Goal: Information Seeking & Learning: Learn about a topic

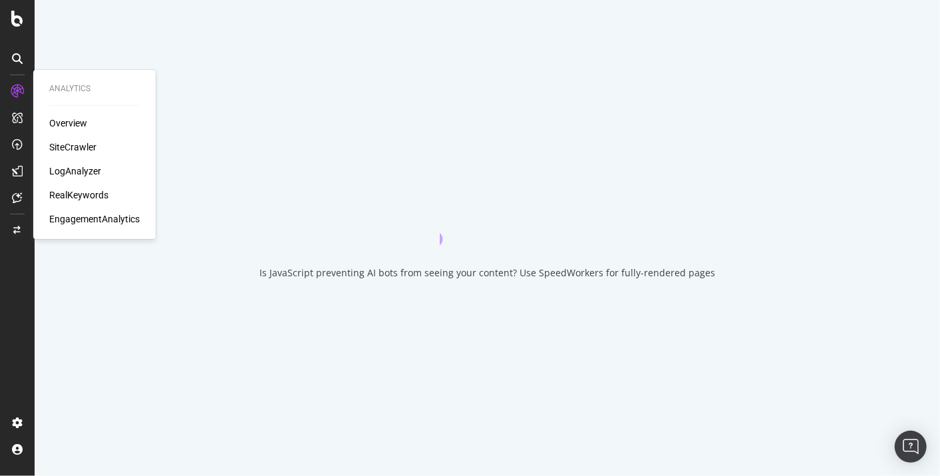
click at [83, 196] on div "RealKeywords" at bounding box center [78, 194] width 59 height 13
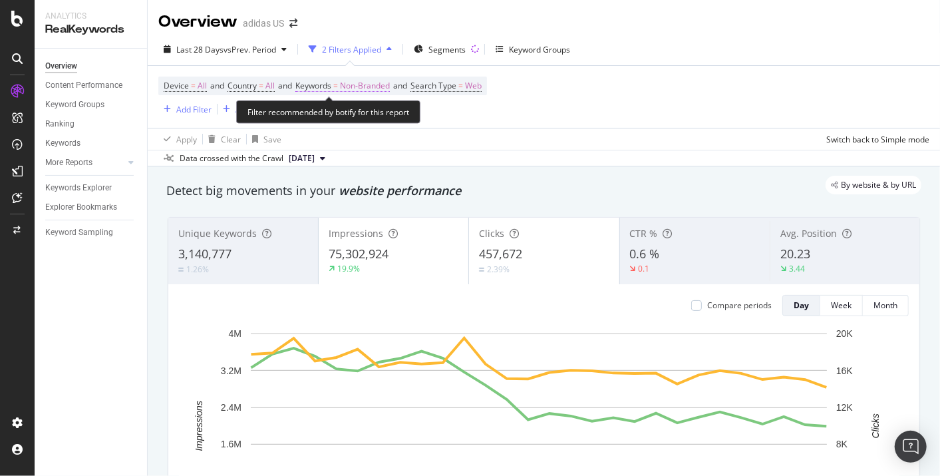
click at [381, 90] on span "Non-Branded" at bounding box center [365, 86] width 50 height 19
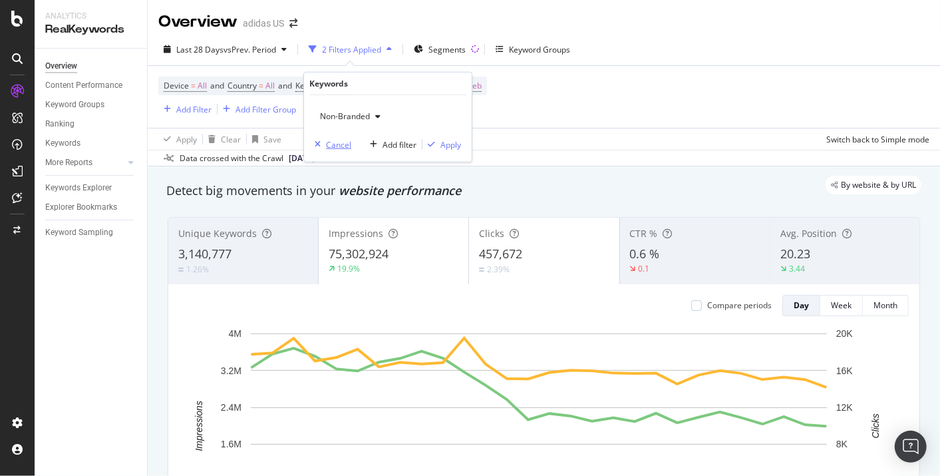
click at [327, 140] on div "Cancel" at bounding box center [338, 143] width 25 height 11
click at [182, 112] on div "Add Filter" at bounding box center [193, 109] width 35 height 11
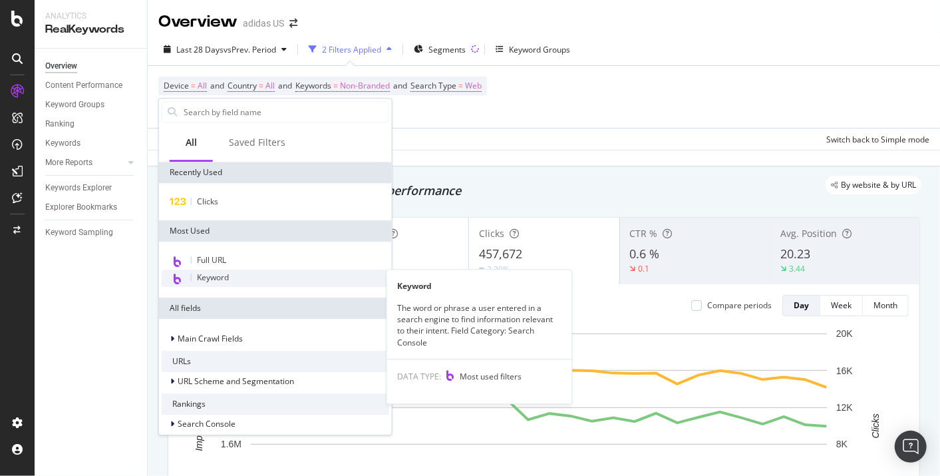
click at [212, 277] on span "Keyword" at bounding box center [213, 276] width 32 height 11
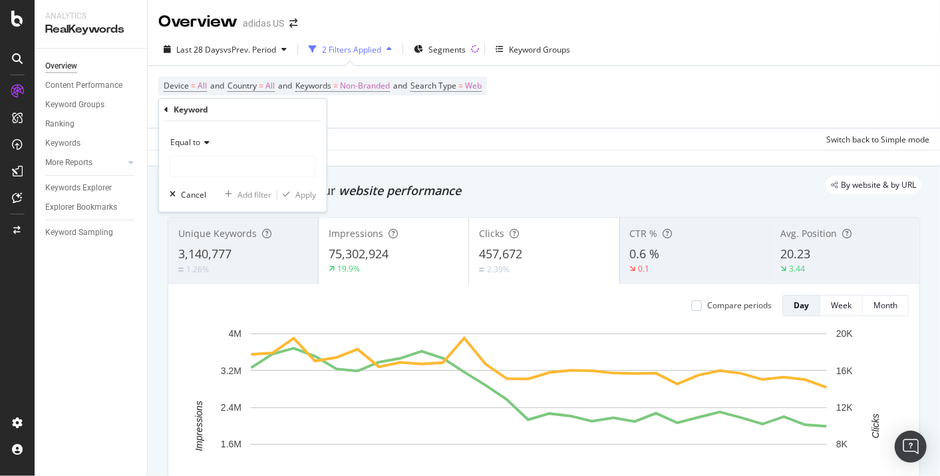
click at [198, 142] on span "Equal to" at bounding box center [185, 141] width 30 height 11
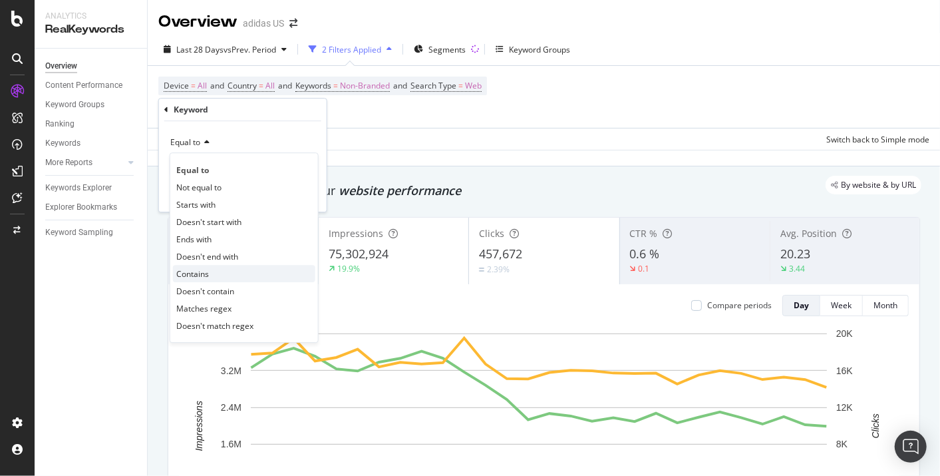
click at [230, 273] on div "Contains" at bounding box center [244, 273] width 142 height 17
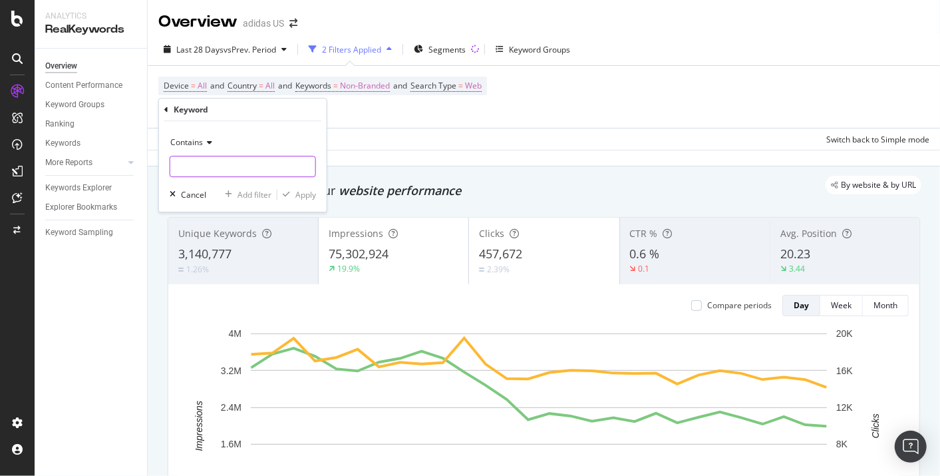
click at [243, 160] on input "text" at bounding box center [242, 166] width 145 height 21
type input "(trionda|fifa|world cup)"
click at [300, 195] on div "Apply" at bounding box center [305, 194] width 21 height 11
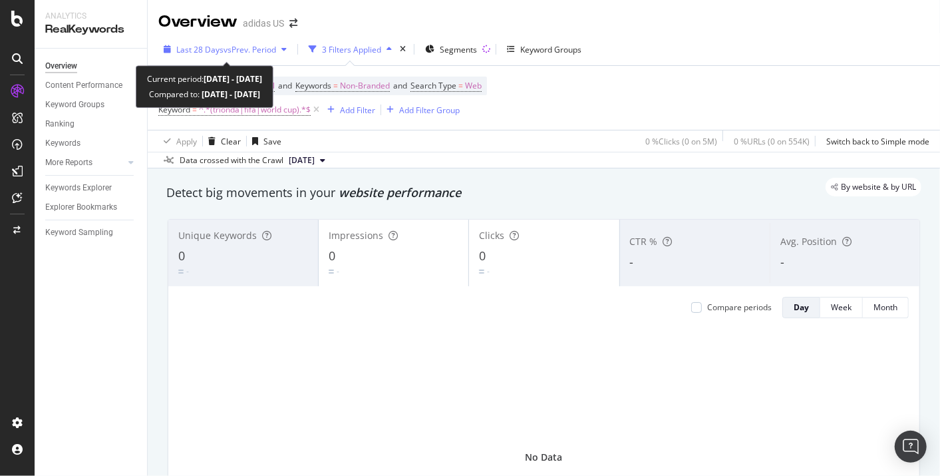
click at [217, 45] on span "Last 28 Days" at bounding box center [199, 49] width 47 height 11
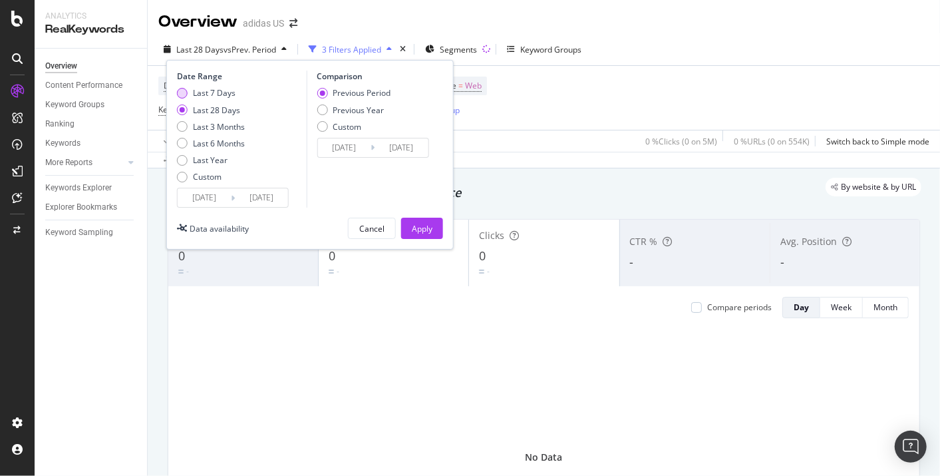
click at [220, 94] on div "Last 7 Days" at bounding box center [214, 92] width 43 height 11
type input "[DATE]"
click at [423, 223] on div "Apply" at bounding box center [422, 228] width 21 height 11
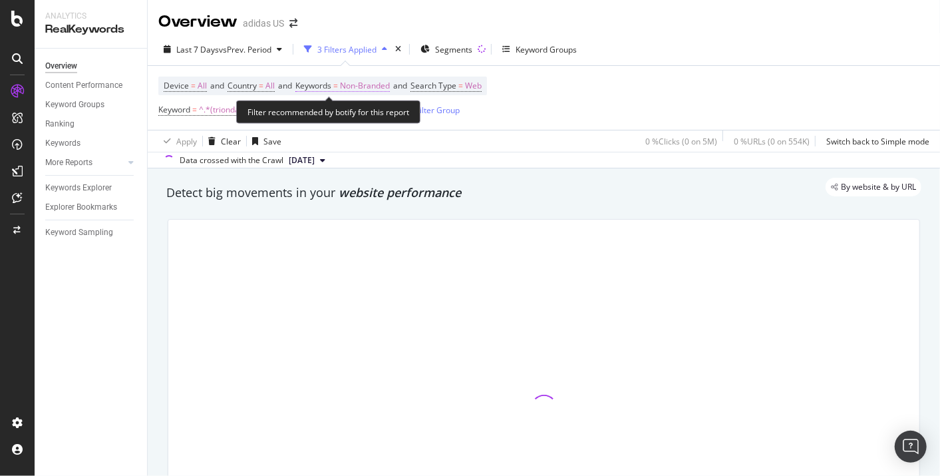
click at [375, 88] on span "Non-Branded" at bounding box center [365, 86] width 50 height 19
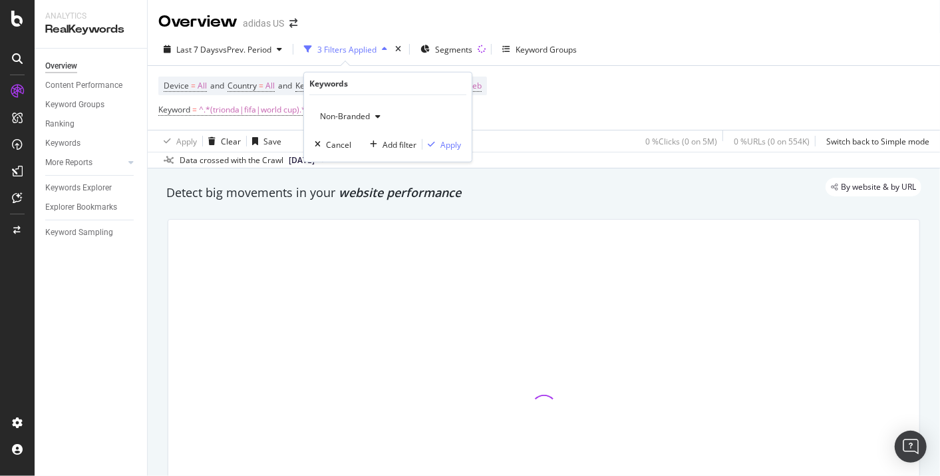
click at [386, 114] on div "Non-Branded" at bounding box center [388, 116] width 146 height 21
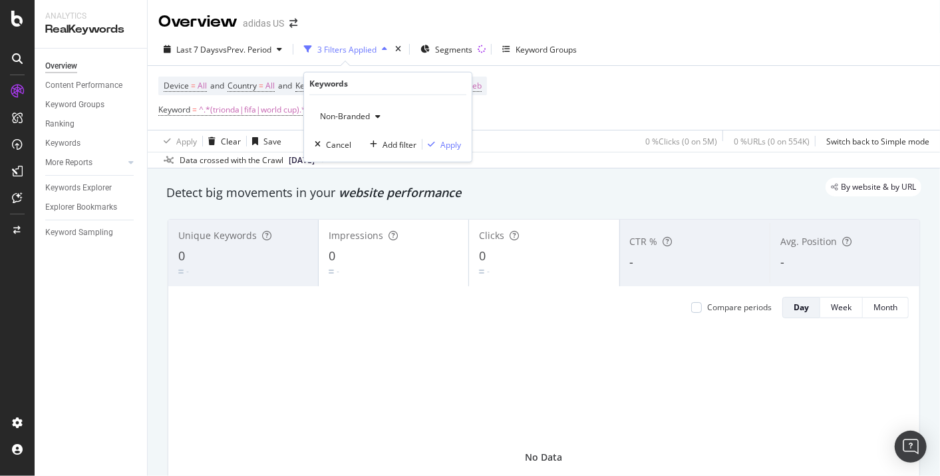
click at [378, 116] on icon "button" at bounding box center [377, 116] width 5 height 8
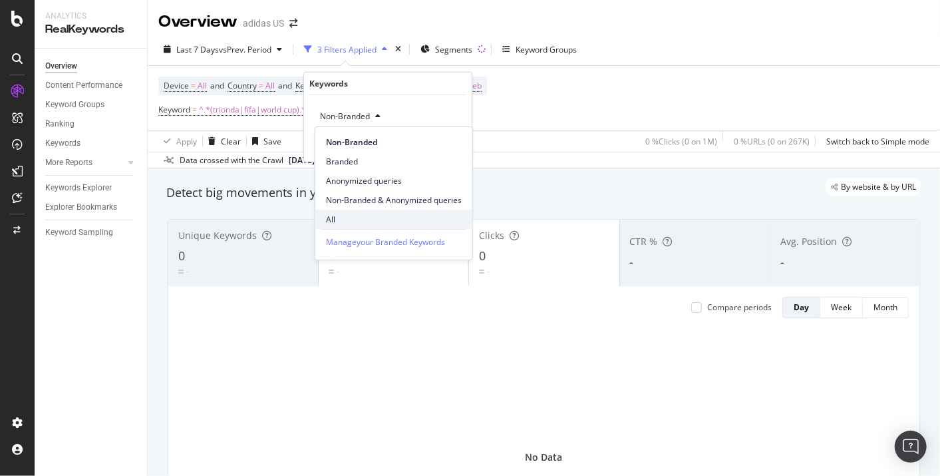
click at [377, 218] on span "All" at bounding box center [394, 220] width 136 height 12
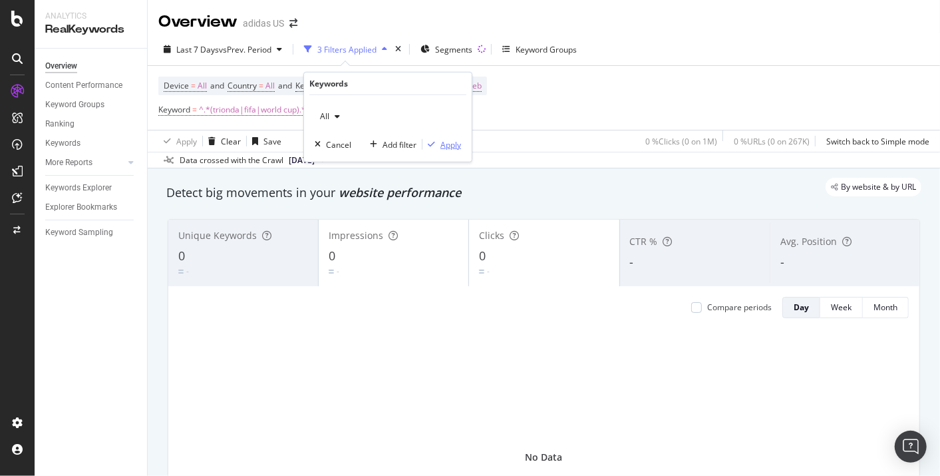
click at [451, 138] on div "Apply" at bounding box center [442, 144] width 39 height 12
click at [315, 156] on span "[DATE]" at bounding box center [302, 160] width 26 height 12
click at [459, 150] on div "Apply Clear Save 0 % Clicks ( 0 on 1M ) 0 % URLs ( 0 on 267K ) Switch back to S…" at bounding box center [544, 141] width 792 height 22
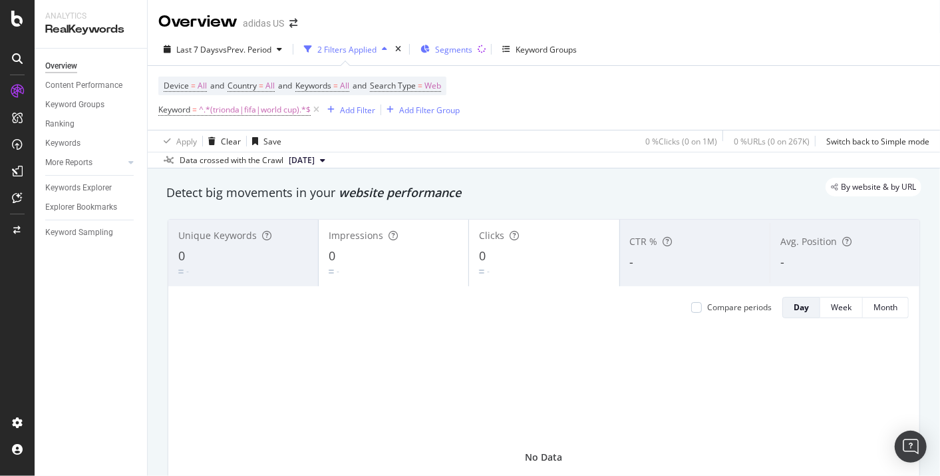
click at [467, 51] on span "Segments" at bounding box center [453, 49] width 37 height 11
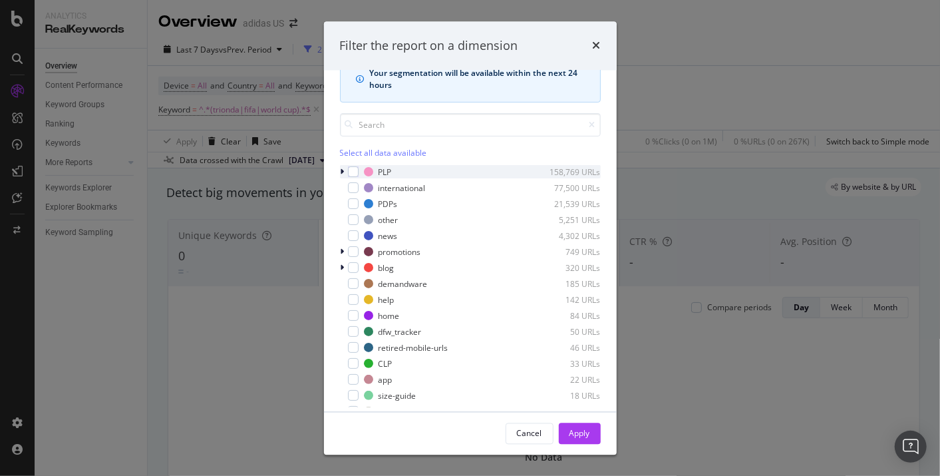
scroll to position [73, 0]
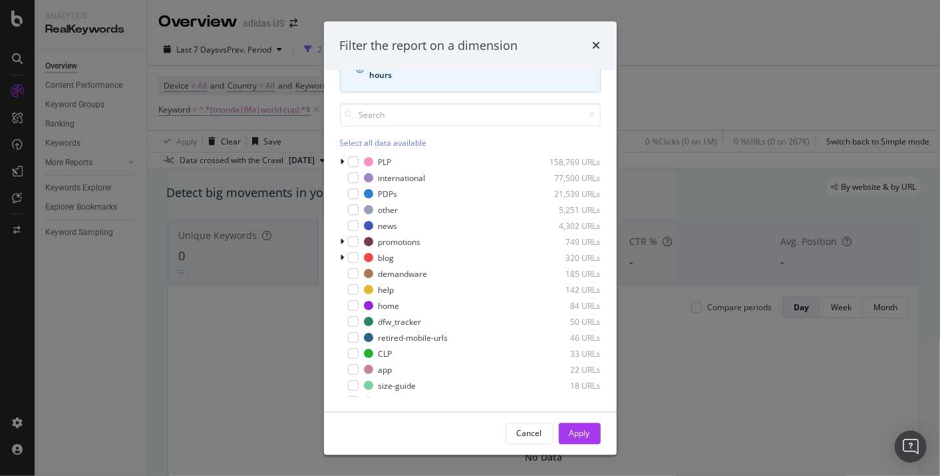
click at [725, 110] on div "Filter the report on a dimension pagetype Edit Segmentation Your segmentation w…" at bounding box center [470, 238] width 940 height 476
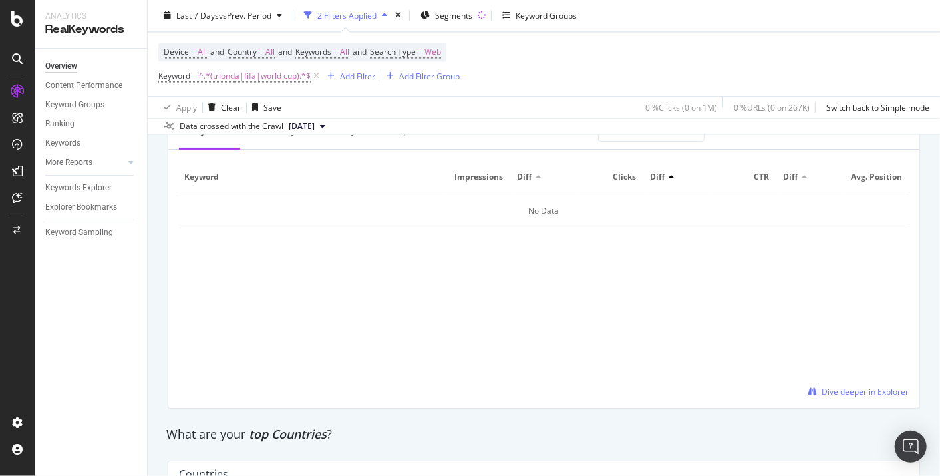
scroll to position [2218, 0]
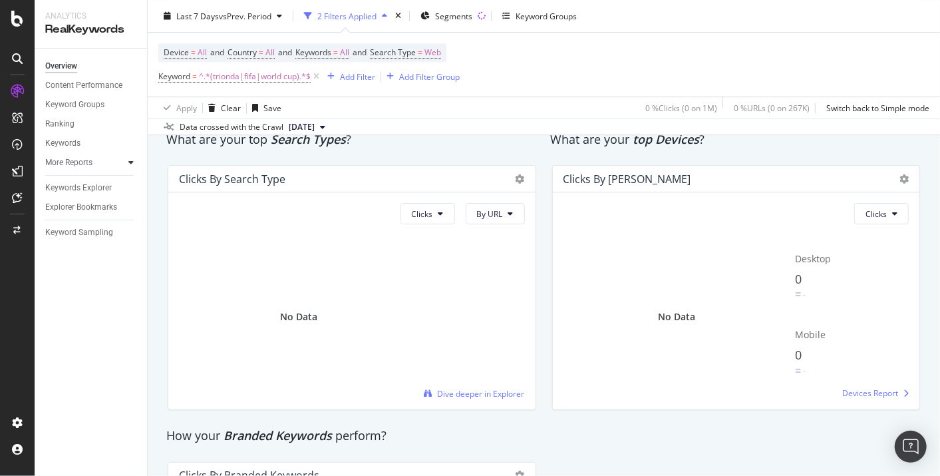
click at [124, 160] on div at bounding box center [130, 162] width 13 height 13
click at [72, 138] on div "Keywords" at bounding box center [62, 143] width 35 height 14
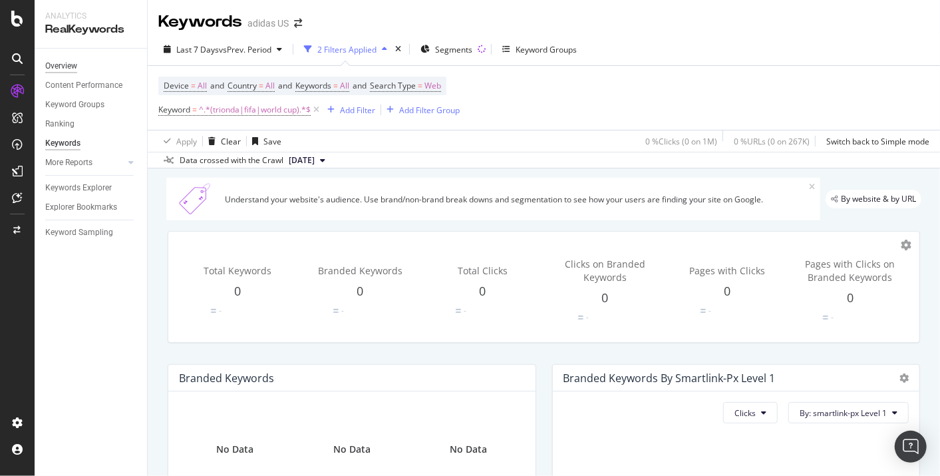
click at [61, 67] on div "Overview" at bounding box center [61, 66] width 32 height 14
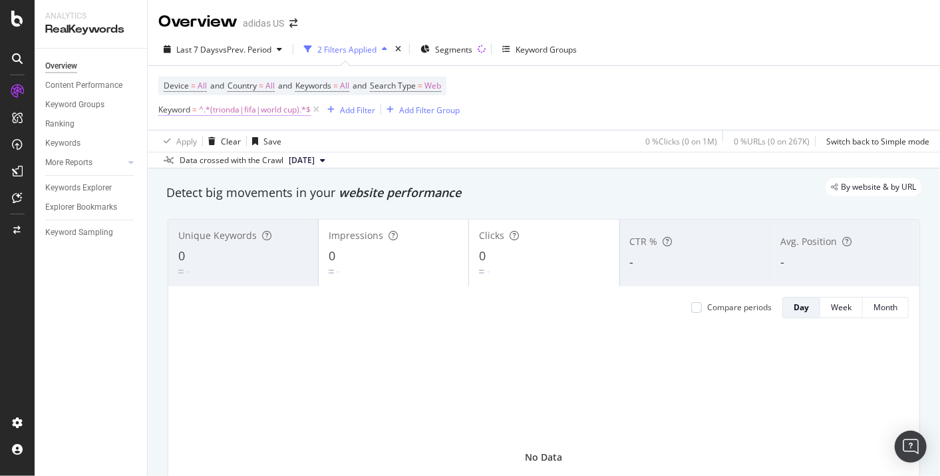
click at [220, 110] on span "^.*(trionda|fifa|world cup).*$" at bounding box center [255, 109] width 112 height 19
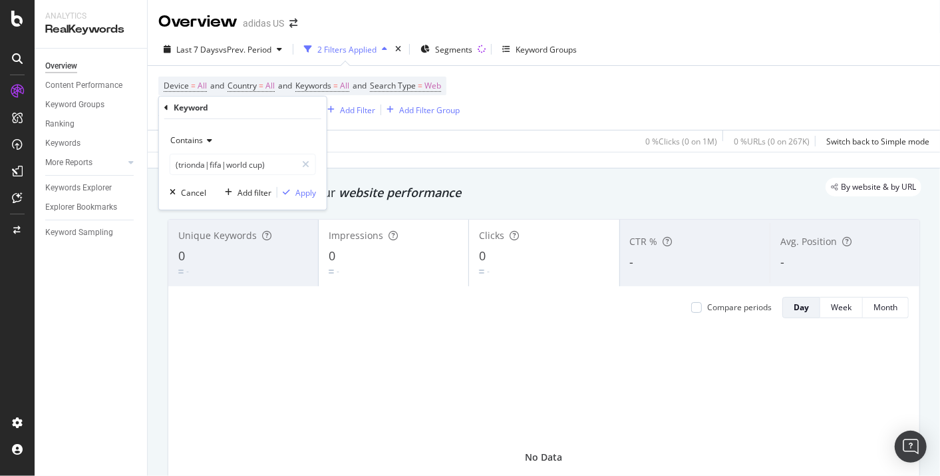
click at [196, 138] on span "Contains" at bounding box center [186, 139] width 33 height 11
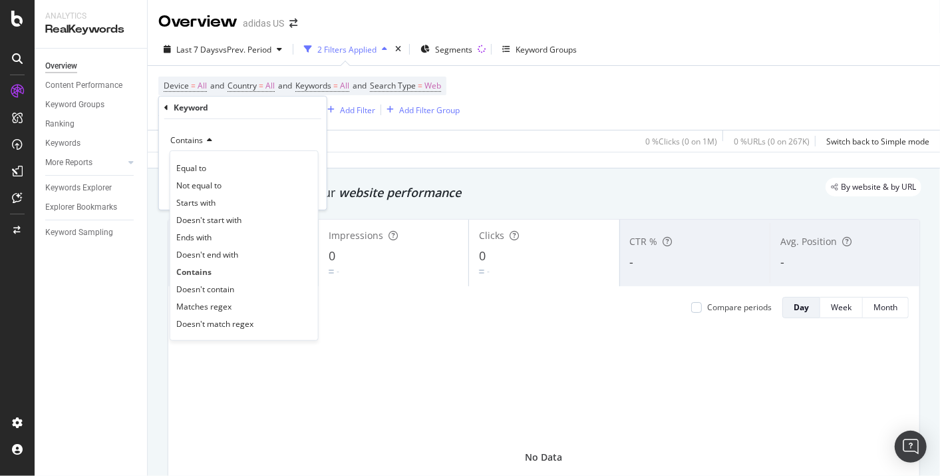
click at [196, 138] on span "Contains" at bounding box center [186, 139] width 33 height 11
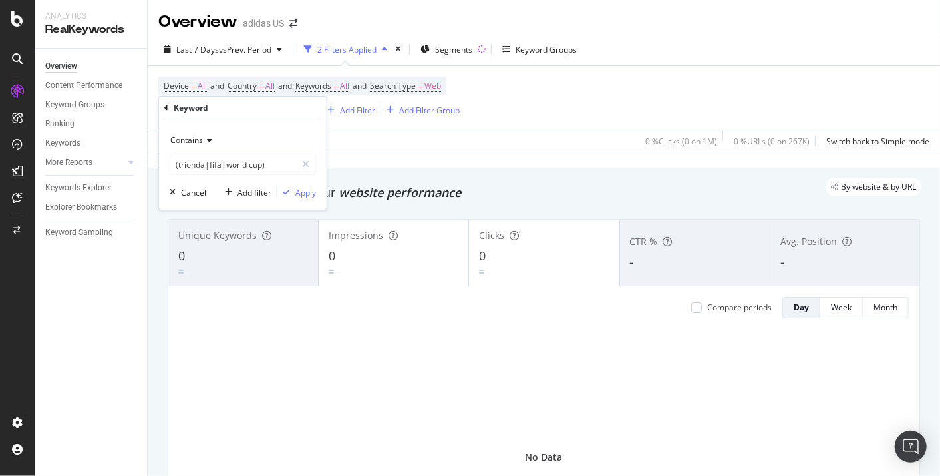
click at [231, 131] on div "Contains" at bounding box center [243, 140] width 146 height 21
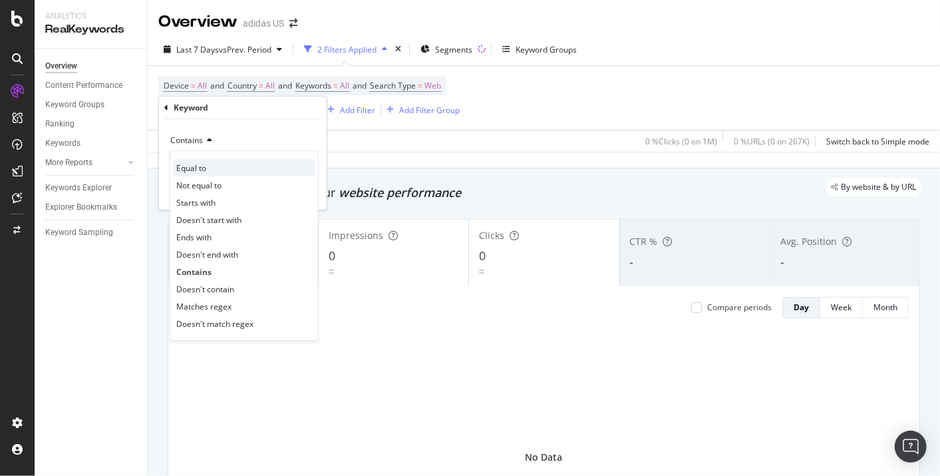
click at [242, 159] on div "Equal to" at bounding box center [244, 167] width 142 height 17
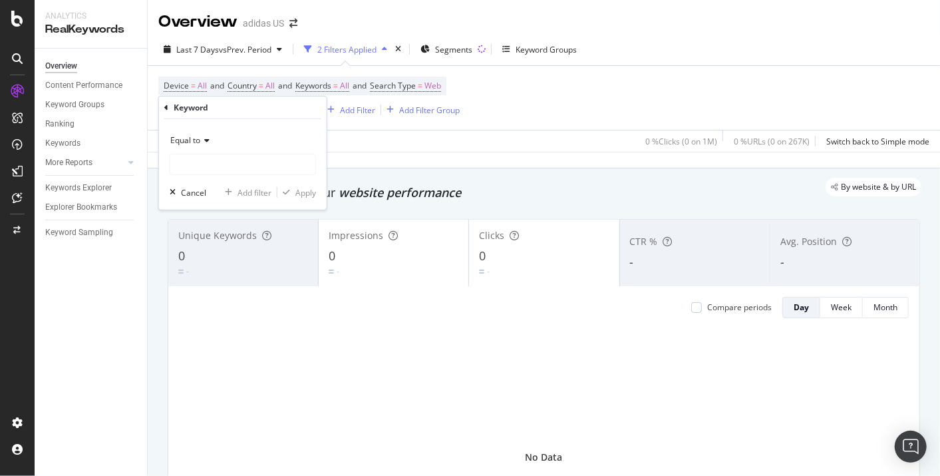
click at [203, 146] on div "Equal to" at bounding box center [243, 140] width 146 height 21
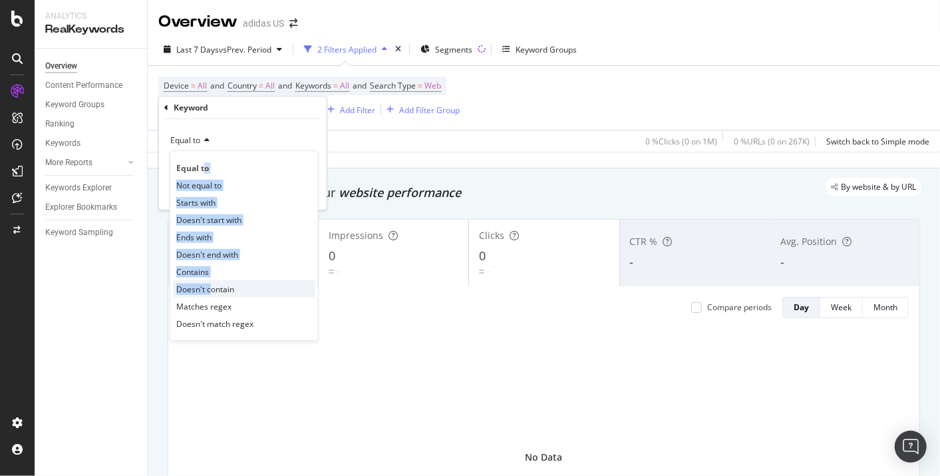
drag, startPoint x: 202, startPoint y: 170, endPoint x: 208, endPoint y: 284, distance: 114.6
click at [208, 284] on div "Equal to Not equal to Starts with Doesn't start with Ends with Doesn't end with…" at bounding box center [244, 245] width 149 height 190
click at [190, 270] on span "Contains" at bounding box center [192, 270] width 33 height 11
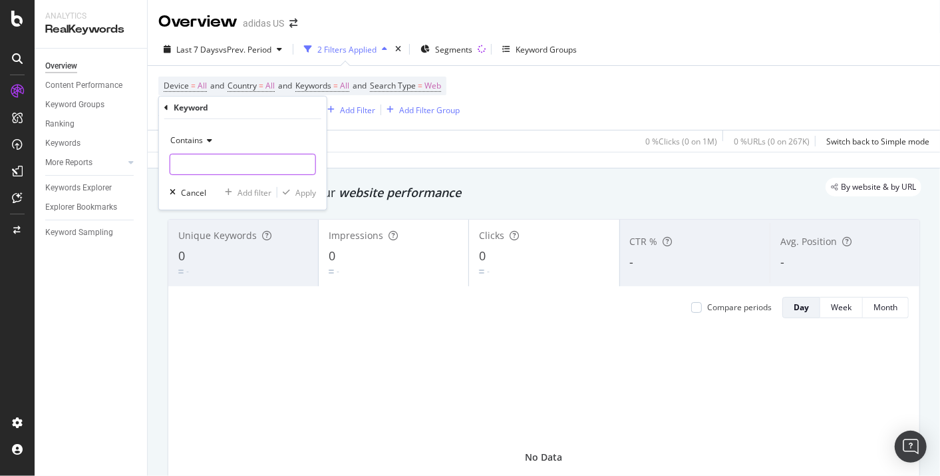
click at [216, 166] on input "text" at bounding box center [242, 164] width 145 height 21
type input "trionda"
click at [307, 192] on div "Apply" at bounding box center [305, 191] width 21 height 11
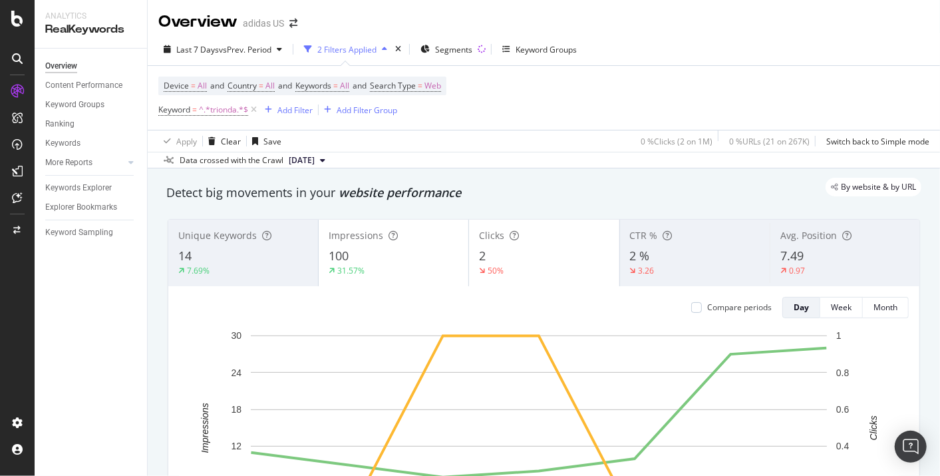
click at [260, 38] on div "Last 7 Days vs Prev. Period 2 Filters Applied Segments Keyword Groups Device = …" at bounding box center [544, 100] width 792 height 135
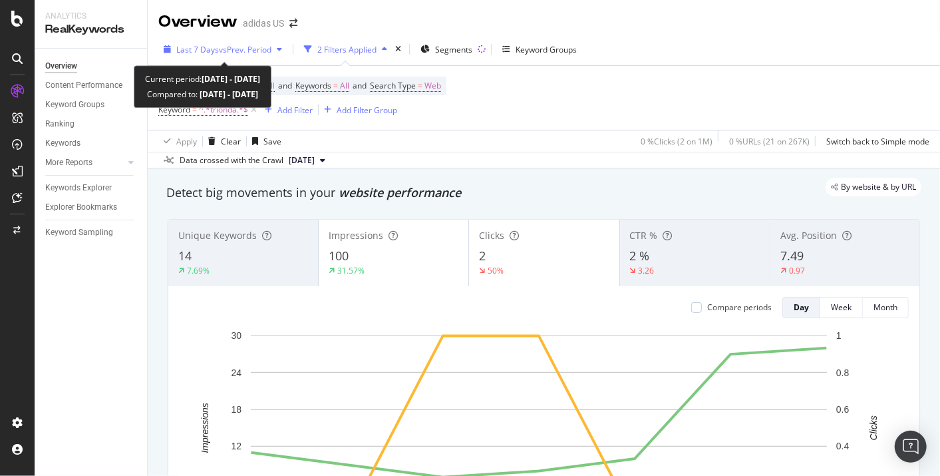
click at [258, 51] on span "vs Prev. Period" at bounding box center [245, 49] width 53 height 11
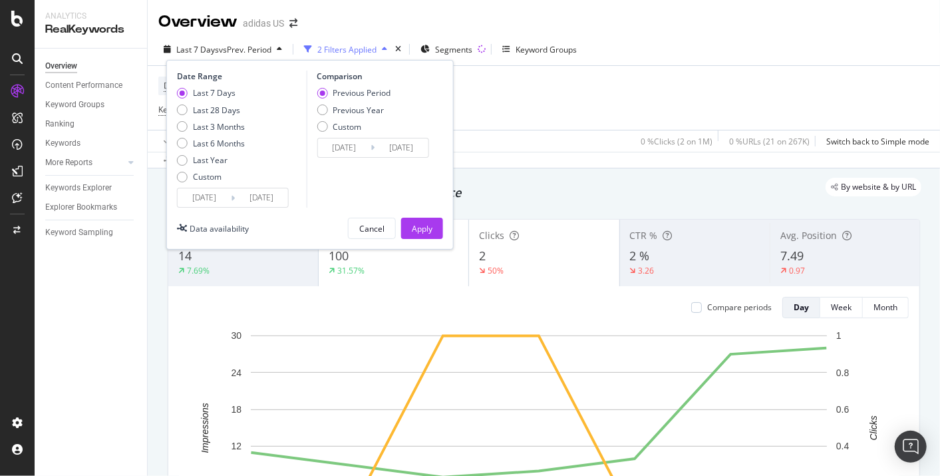
click at [213, 198] on input "[DATE]" at bounding box center [204, 197] width 53 height 19
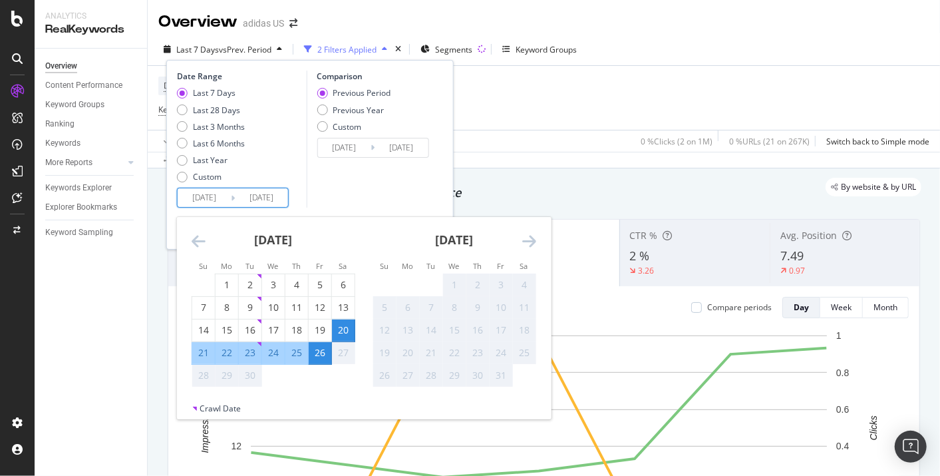
click at [325, 360] on div "26" at bounding box center [320, 353] width 23 height 22
type input "[DATE]"
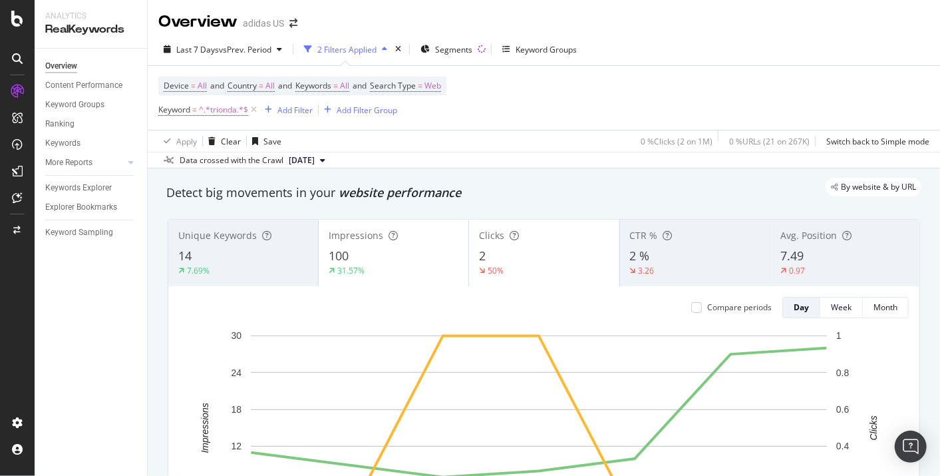
click at [613, 88] on div "Device = All and Country = All and Keywords = All and Search Type = Web Keyword…" at bounding box center [543, 98] width 771 height 64
click at [722, 80] on div "Device = All and Country = All and Keywords = All and Search Type = Web Keyword…" at bounding box center [543, 98] width 771 height 64
